Goal: Task Accomplishment & Management: Use online tool/utility

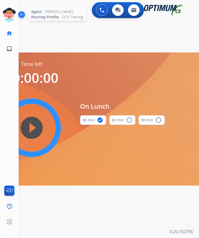
click at [10, 11] on icon at bounding box center [9, 14] width 17 height 17
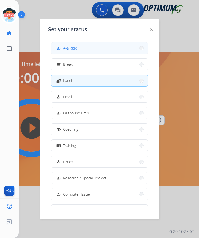
click at [67, 46] on span "Available" at bounding box center [70, 48] width 14 height 6
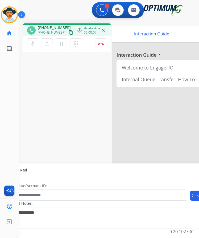
click at [52, 24] on div "phone [PHONE_NUMBER] [PHONE_NUMBER] content_copy access_time Call metrics Queue…" at bounding box center [67, 29] width 88 height 12
copy span "19547097855"
click at [60, 44] on mat-icon "pause" at bounding box center [61, 44] width 6 height 6
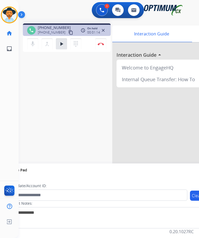
drag, startPoint x: 5, startPoint y: 73, endPoint x: 12, endPoint y: 62, distance: 12.2
click at [5, 73] on div "Luis Busy Edit Avatar Agent: Luis Routing Profile: OCX Training home Home Home …" at bounding box center [9, 119] width 19 height 238
click at [63, 45] on mat-icon "play_arrow" at bounding box center [61, 44] width 6 height 6
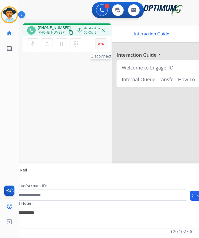
click at [101, 44] on img at bounding box center [101, 44] width 6 height 3
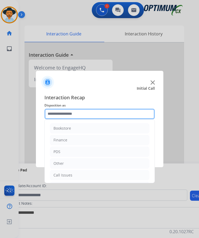
click at [81, 112] on input "text" at bounding box center [99, 113] width 110 height 11
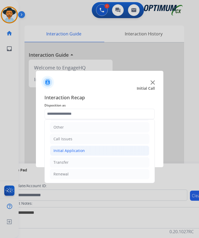
click at [84, 153] on li "Initial Application" at bounding box center [99, 150] width 99 height 10
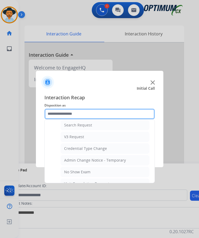
scroll to position [275, 0]
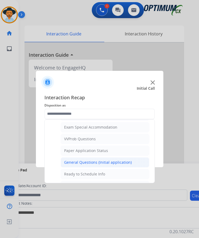
click at [111, 162] on div "General Questions (Initial application)" at bounding box center [97, 161] width 67 height 5
type input "**********"
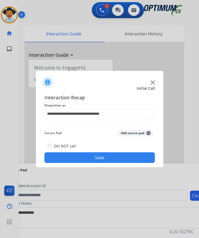
click at [109, 158] on button "Save" at bounding box center [99, 157] width 110 height 11
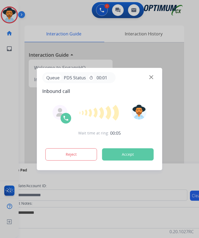
click at [64, 14] on div at bounding box center [99, 119] width 199 height 238
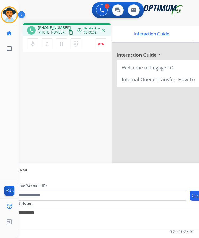
click at [56, 28] on span "[PHONE_NUMBER]" at bounding box center [54, 27] width 33 height 5
copy span "15136744291"
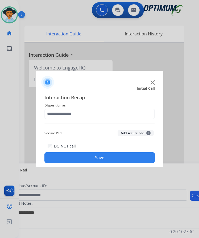
click at [153, 84] on img at bounding box center [152, 82] width 4 height 4
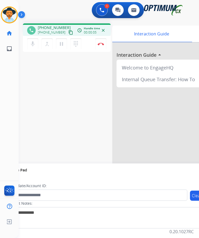
click at [54, 27] on span "[PHONE_NUMBER]" at bounding box center [54, 27] width 33 height 5
copy span "14057951777"
click at [47, 94] on div "phone [PHONE_NUMBER] [PHONE_NUMBER] content_copy access_time Call metrics Queue…" at bounding box center [102, 130] width 167 height 222
click at [103, 44] on img at bounding box center [101, 44] width 6 height 3
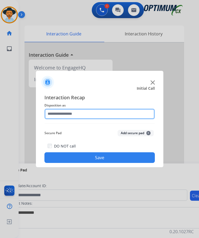
click at [100, 113] on input "text" at bounding box center [99, 113] width 110 height 11
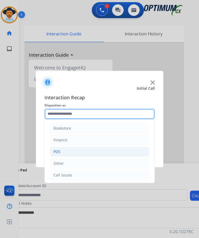
scroll to position [36, 0]
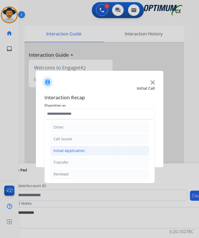
click at [79, 148] on div "Initial Application" at bounding box center [68, 150] width 31 height 5
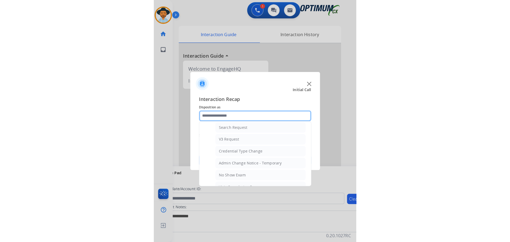
scroll to position [302, 0]
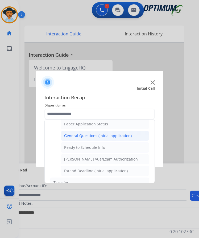
click at [100, 136] on div "General Questions (Initial application)" at bounding box center [97, 135] width 67 height 5
type input "**********"
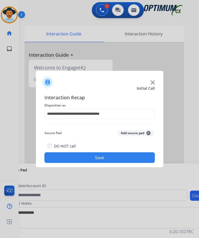
click at [86, 156] on button "Save" at bounding box center [99, 157] width 110 height 11
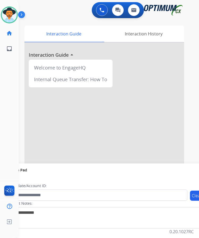
click at [2, 144] on div "[PERSON_NAME] Available Edit Avatar Agent: [PERSON_NAME] Profile: OCX Training …" at bounding box center [9, 119] width 19 height 238
click at [14, 11] on img at bounding box center [9, 14] width 15 height 15
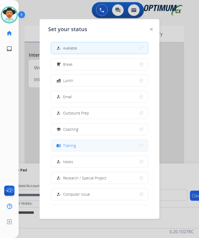
click at [77, 145] on button "menu_book Training" at bounding box center [99, 144] width 97 height 11
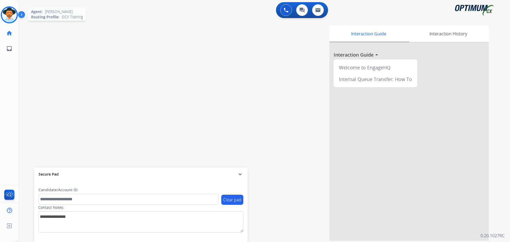
click at [10, 15] on img at bounding box center [9, 14] width 15 height 15
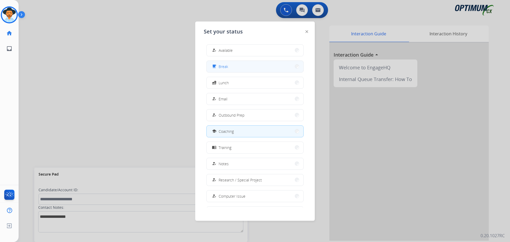
click at [203, 64] on span "Break" at bounding box center [224, 67] width 10 height 6
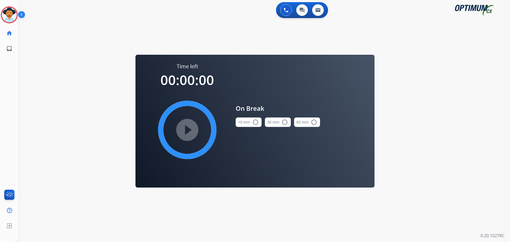
click at [203, 123] on mat-icon "radio_button_unchecked" at bounding box center [255, 122] width 6 height 6
click at [191, 133] on mat-icon "play_circle_filled" at bounding box center [187, 130] width 6 height 6
click at [11, 9] on icon at bounding box center [9, 14] width 17 height 17
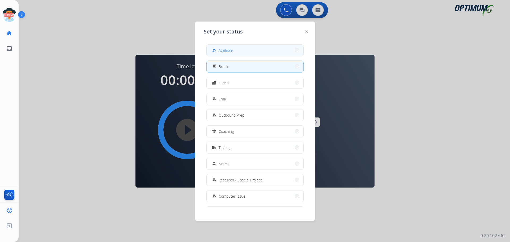
click at [203, 54] on button "how_to_reg Available" at bounding box center [255, 50] width 97 height 11
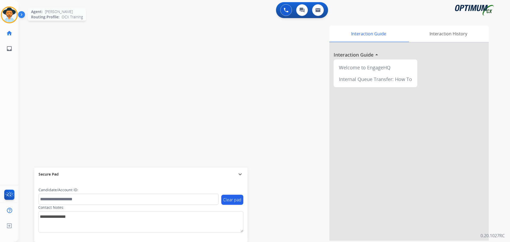
click at [12, 20] on img at bounding box center [9, 14] width 15 height 15
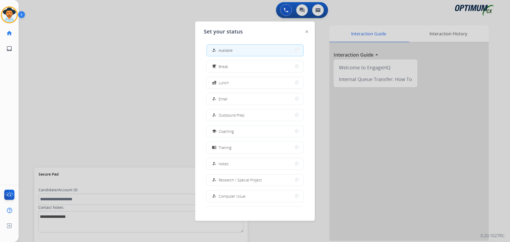
click at [117, 87] on div at bounding box center [255, 121] width 510 height 242
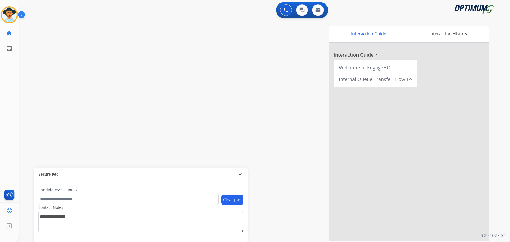
click at [125, 91] on div "swap_horiz Break voice bridge close_fullscreen Connect 3-Way Call merge_type Se…" at bounding box center [258, 130] width 479 height 222
